Goal: Task Accomplishment & Management: Complete application form

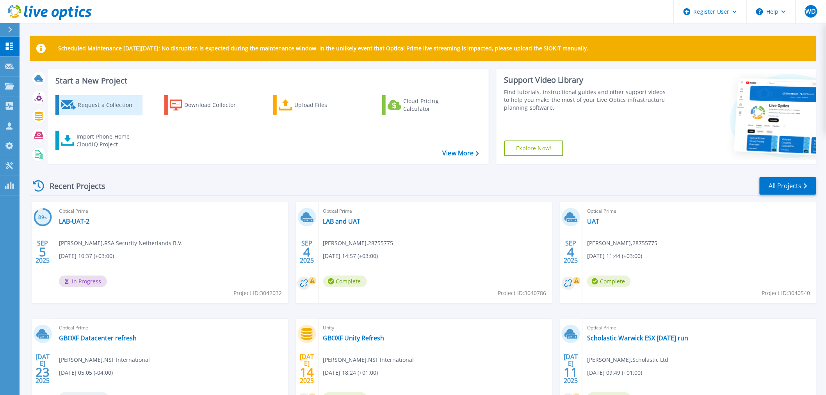
click at [79, 103] on div "Request a Collection" at bounding box center [109, 105] width 62 height 16
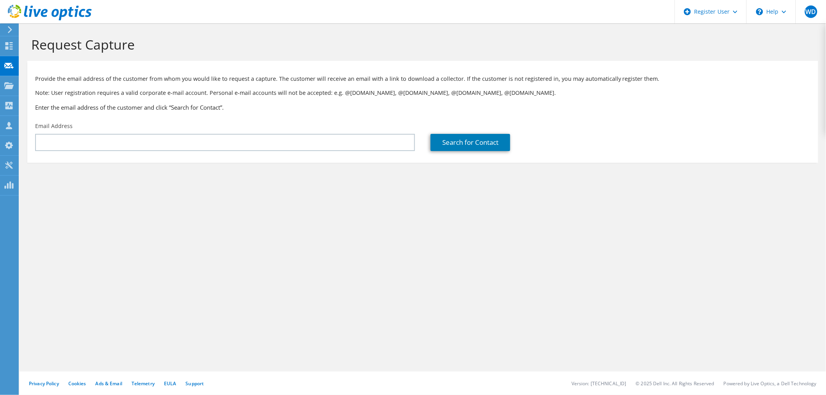
drag, startPoint x: 545, startPoint y: 224, endPoint x: 502, endPoint y: 205, distance: 46.4
click at [545, 224] on div "Request Capture Provide the email address of the customer from whom you would l…" at bounding box center [423, 209] width 807 height 372
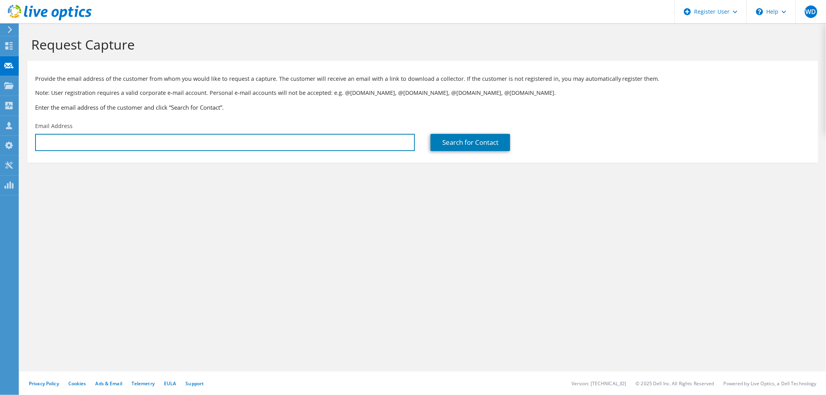
drag, startPoint x: 119, startPoint y: 142, endPoint x: 380, endPoint y: 157, distance: 260.9
click at [119, 142] on input "text" at bounding box center [225, 142] width 380 height 17
paste input "b.nutt@harborough.gov.uk"
type input "b.nutt@harborough.gov.uk"
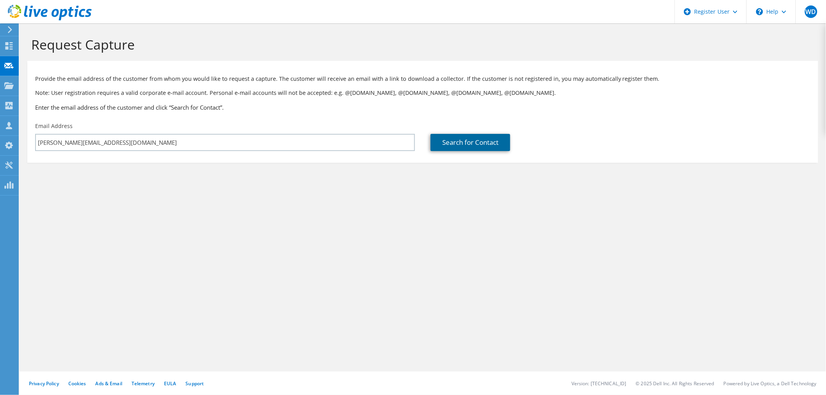
click at [466, 142] on link "Search for Contact" at bounding box center [471, 142] width 80 height 17
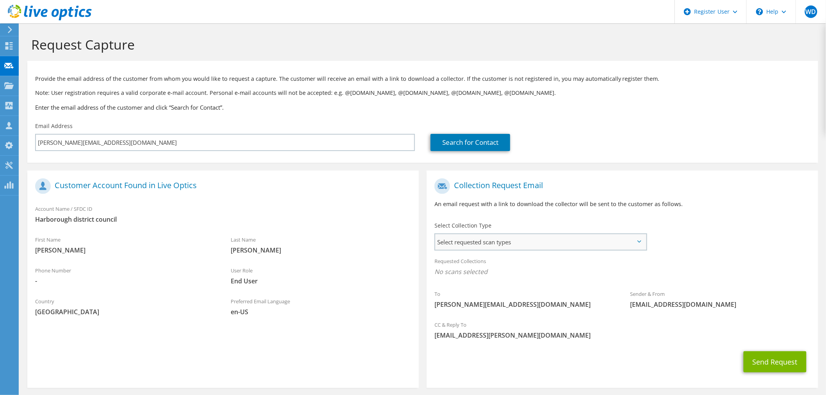
click at [544, 242] on span "Select requested scan types" at bounding box center [540, 242] width 211 height 16
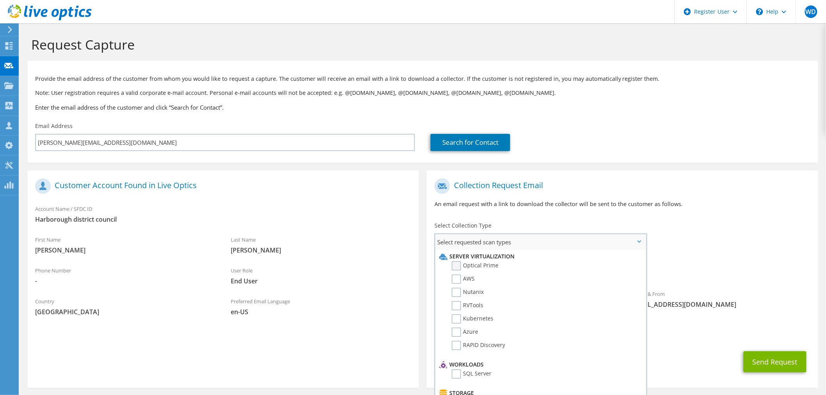
click at [473, 263] on label "Optical Prime" at bounding box center [475, 265] width 47 height 9
click at [0, 0] on input "Optical Prime" at bounding box center [0, 0] width 0 height 0
click at [719, 289] on div "Sender & From liveoptics@liveoptics.com" at bounding box center [721, 301] width 196 height 27
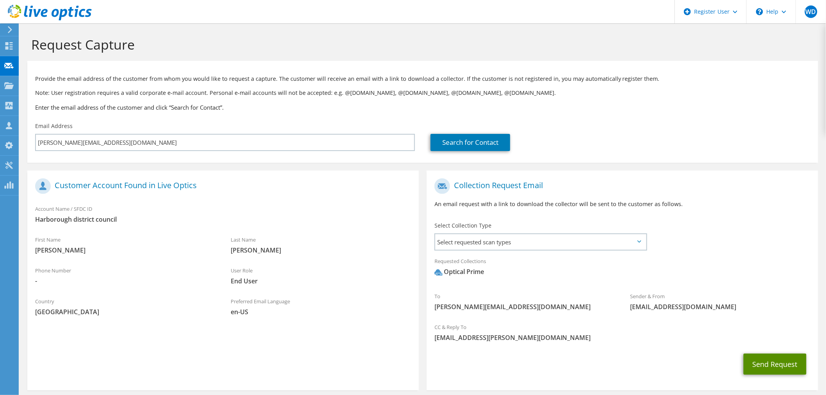
click at [782, 370] on button "Send Request" at bounding box center [775, 364] width 63 height 21
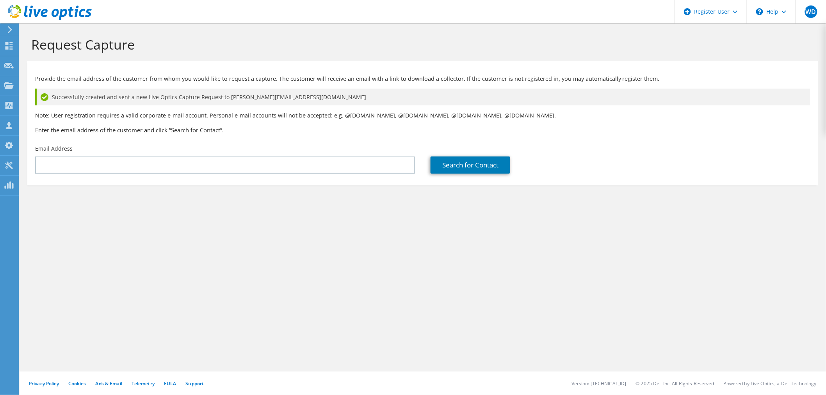
click at [59, 6] on icon at bounding box center [50, 13] width 84 height 16
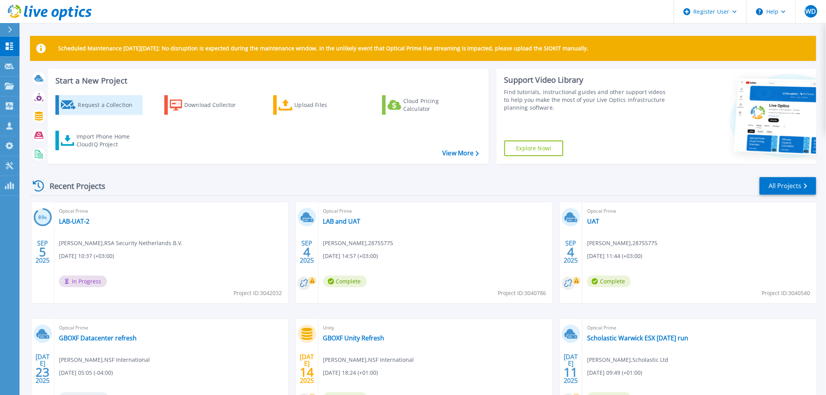
click at [95, 103] on div "Request a Collection" at bounding box center [109, 105] width 62 height 16
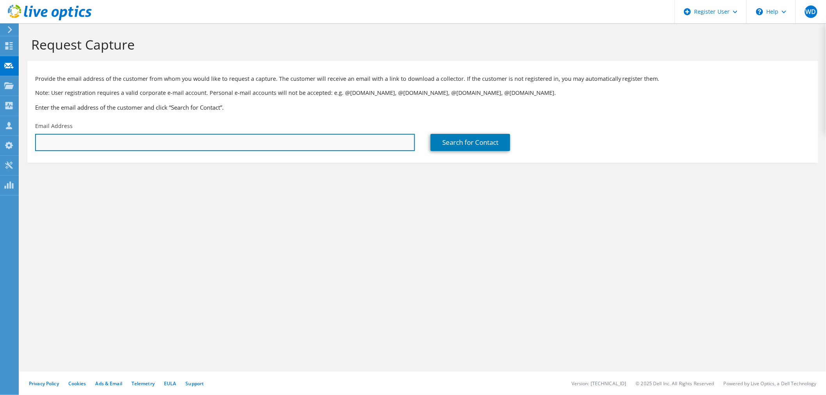
click at [221, 150] on input "text" at bounding box center [225, 142] width 380 height 17
paste input "[EMAIL_ADDRESS][DOMAIN_NAME]"
type input "[EMAIL_ADDRESS][DOMAIN_NAME]"
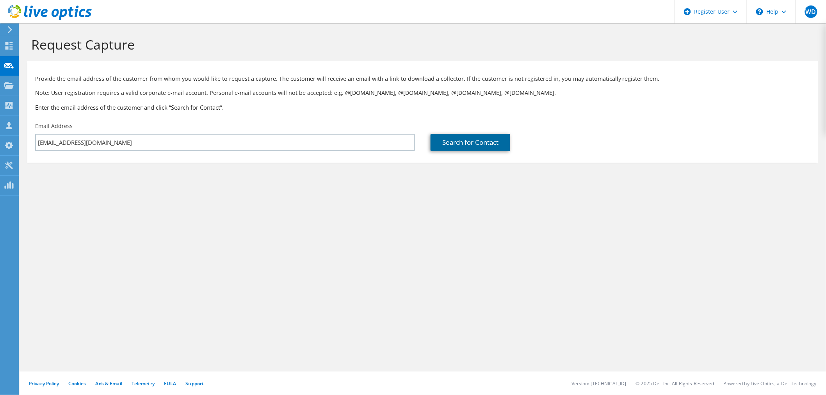
click at [479, 142] on link "Search for Contact" at bounding box center [471, 142] width 80 height 17
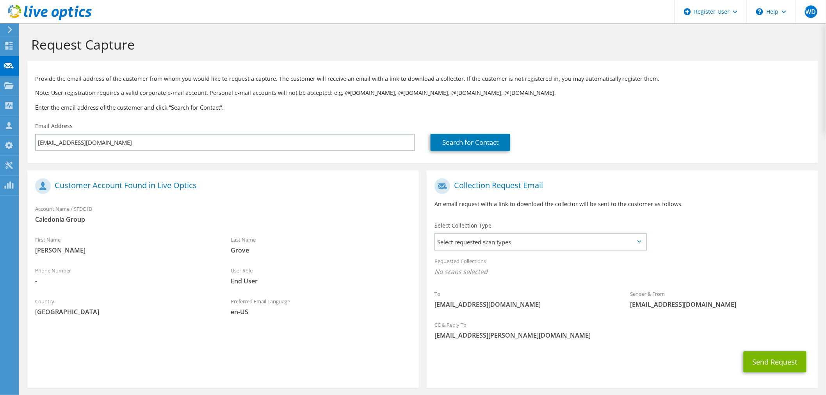
click at [615, 130] on div "Search for Contact" at bounding box center [621, 136] width 396 height 37
click at [72, 11] on icon at bounding box center [50, 13] width 84 height 16
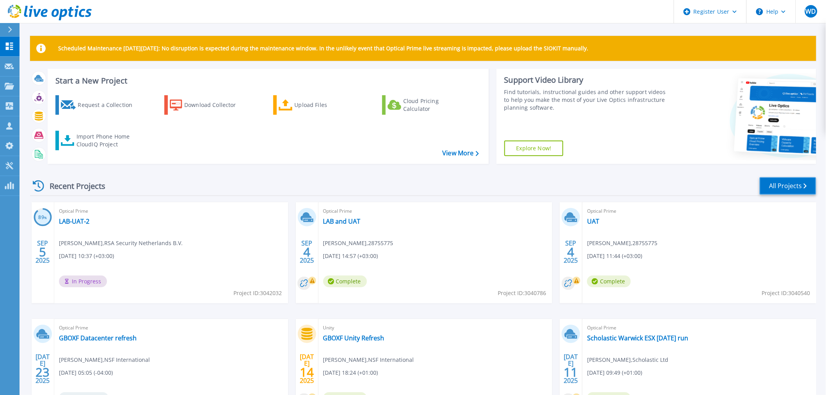
click at [790, 184] on link "All Projects" at bounding box center [788, 186] width 57 height 18
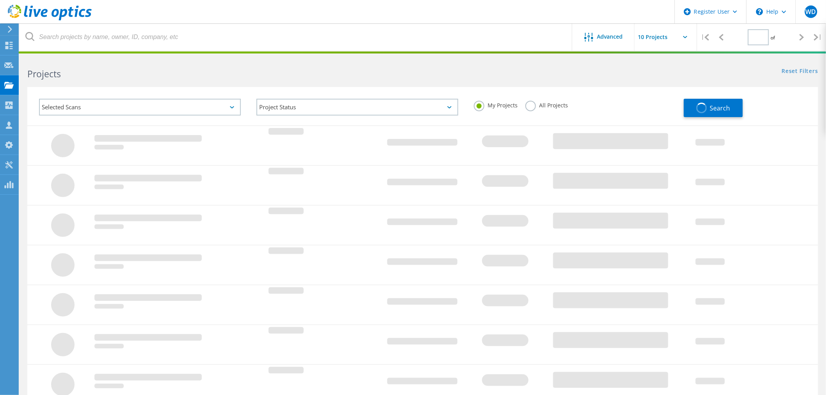
type input "1"
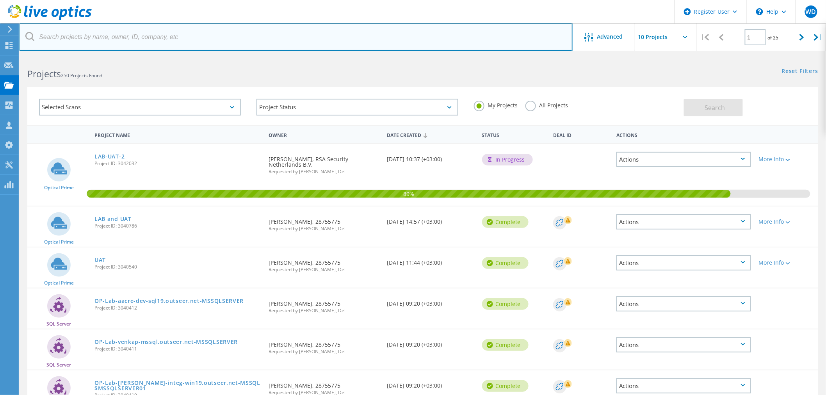
drag, startPoint x: 185, startPoint y: 40, endPoint x: 215, endPoint y: 41, distance: 30.1
click at [185, 40] on input "text" at bounding box center [296, 36] width 553 height 27
paste input "[EMAIL_ADDRESS][DOMAIN_NAME]"
type input "[EMAIL_ADDRESS][DOMAIN_NAME]"
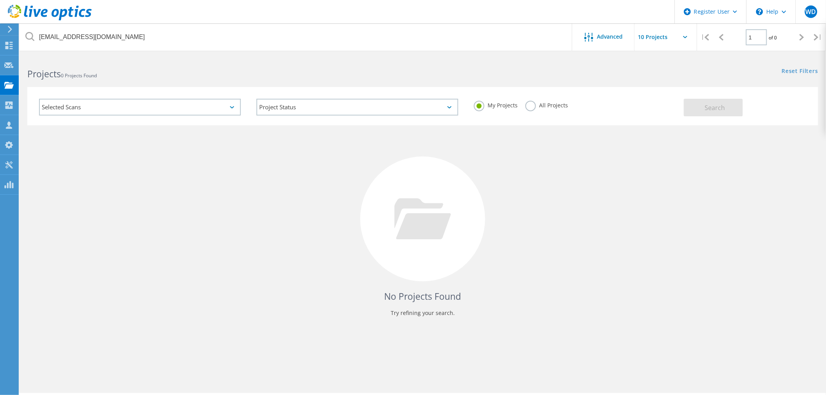
click at [533, 105] on label "All Projects" at bounding box center [547, 104] width 43 height 7
click at [0, 0] on input "All Projects" at bounding box center [0, 0] width 0 height 0
click at [721, 107] on span "Search" at bounding box center [715, 107] width 20 height 9
